Goal: Find specific page/section: Find specific page/section

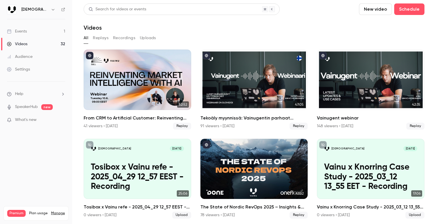
click at [40, 31] on link "Events 1" at bounding box center [36, 31] width 72 height 13
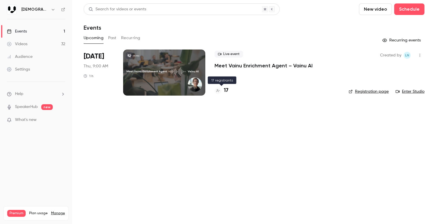
click at [220, 91] on div at bounding box center [218, 90] width 7 height 7
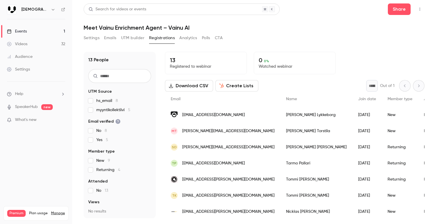
click at [92, 40] on button "Settings" at bounding box center [92, 37] width 16 height 9
